Goal: Information Seeking & Learning: Learn about a topic

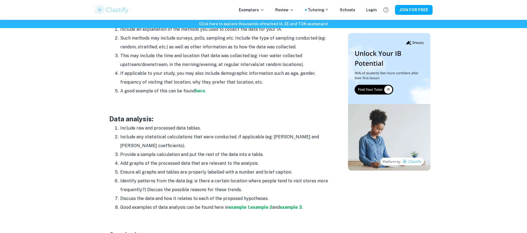
scroll to position [711, 0]
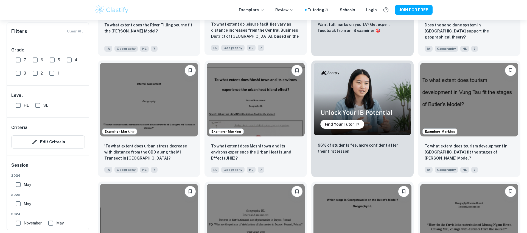
scroll to position [261, 0]
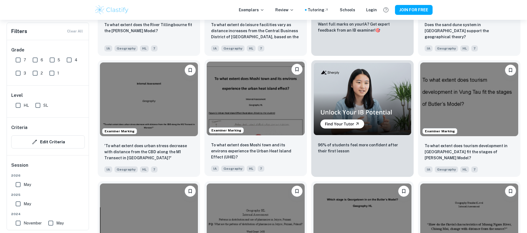
click at [250, 123] on img at bounding box center [256, 99] width 98 height 74
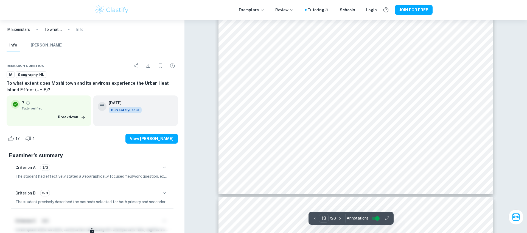
scroll to position [4483, 0]
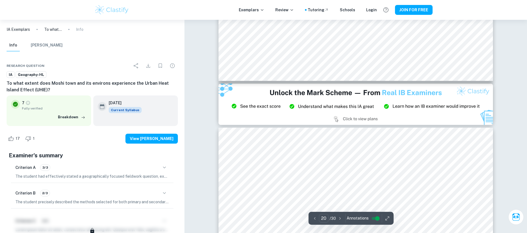
type input "21"
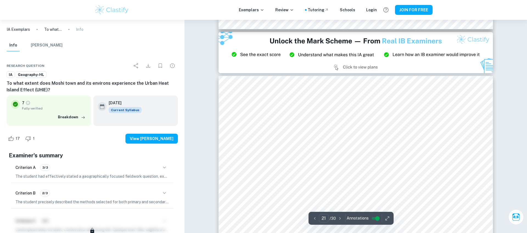
scroll to position [7333, 0]
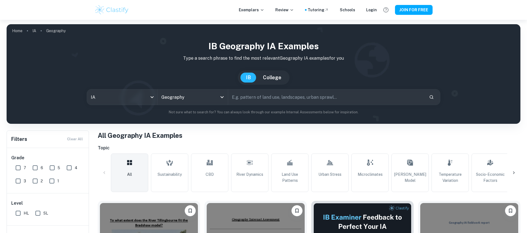
checkbox input "true"
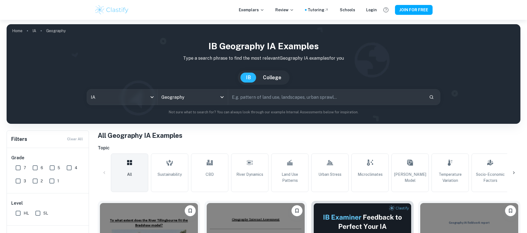
scroll to position [194, 0]
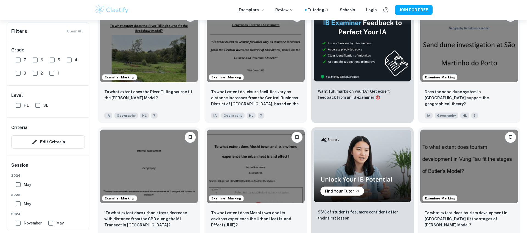
click at [151, 100] on div "To what extent does the River Tillingbourne fit the Bradshaw Model?" at bounding box center [148, 98] width 89 height 19
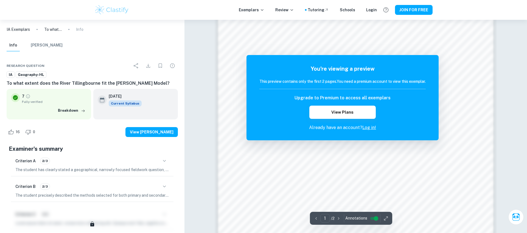
scroll to position [499, 0]
